Goal: Use online tool/utility: Utilize a website feature to perform a specific function

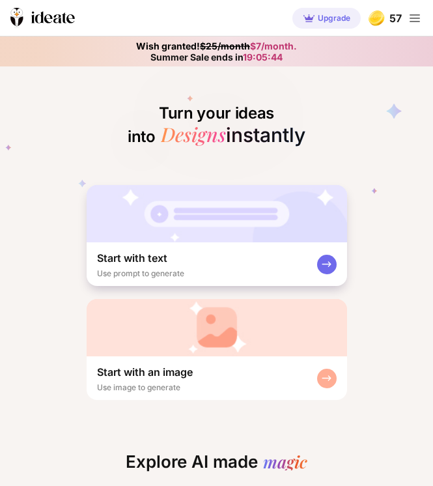
click at [332, 326] on img at bounding box center [217, 327] width 260 height 57
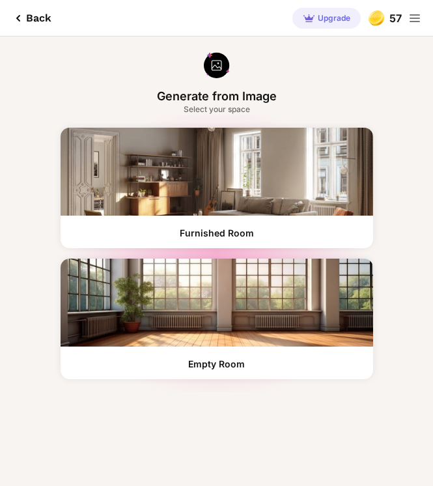
click at [286, 259] on div "Furnished Room" at bounding box center [217, 319] width 313 height 120
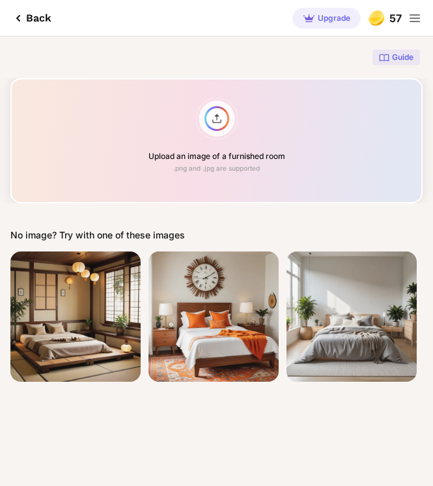
click at [262, 190] on div "Upload an image of a furnished room .png and .jpg are supported" at bounding box center [216, 140] width 412 height 125
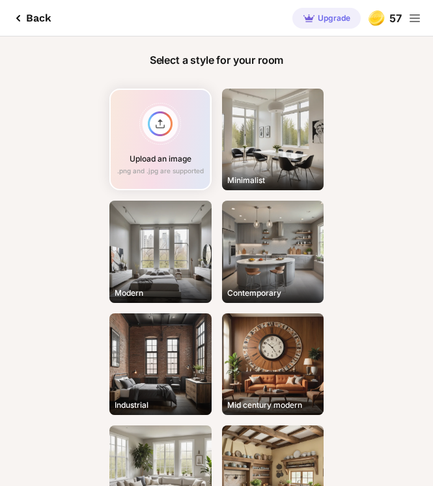
click at [288, 167] on div "Minimalist" at bounding box center [273, 140] width 102 height 102
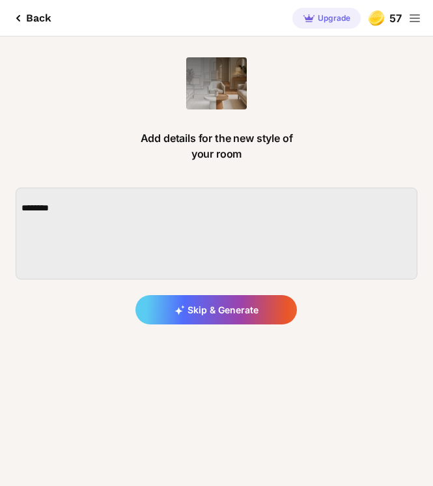
click at [266, 315] on div "Skip & Generate" at bounding box center [216, 309] width 162 height 29
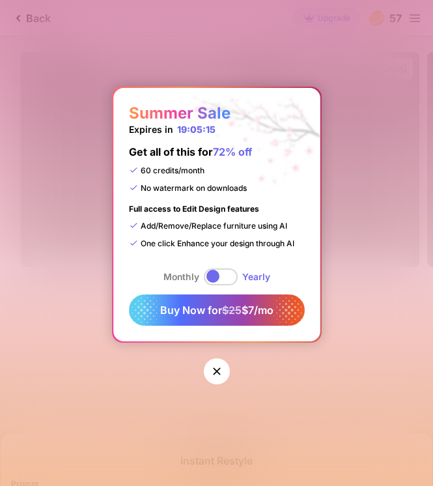
click at [219, 365] on icon at bounding box center [216, 371] width 13 height 13
